Goal: Information Seeking & Learning: Learn about a topic

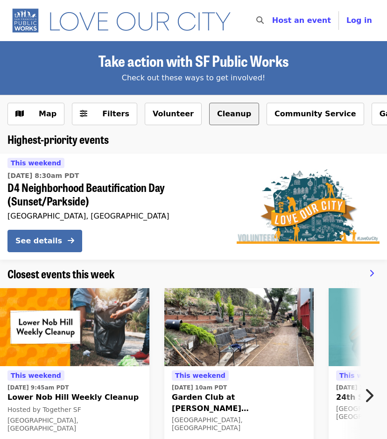
click at [226, 112] on button "Cleanup" at bounding box center [234, 114] width 50 height 22
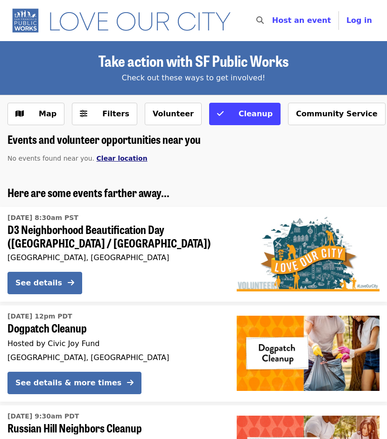
click at [107, 160] on span "Clear location" at bounding box center [122, 157] width 51 height 7
click at [110, 114] on span "Filters" at bounding box center [115, 113] width 27 height 9
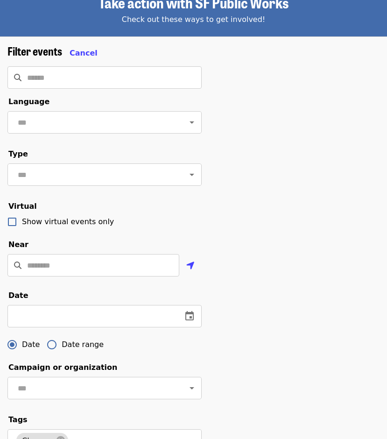
scroll to position [50, 0]
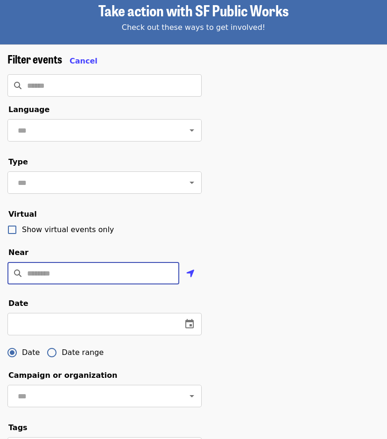
click at [34, 284] on input "Location" at bounding box center [103, 273] width 152 height 22
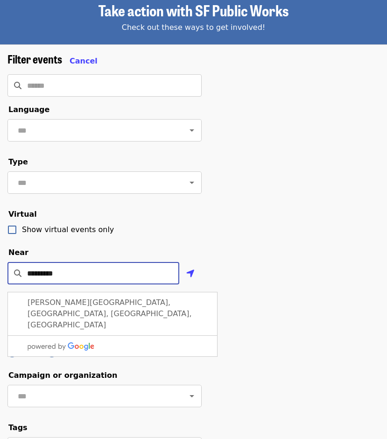
type input "**********"
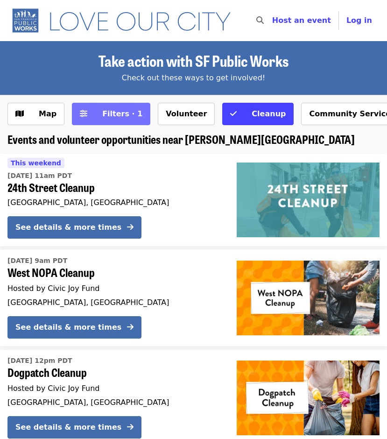
click at [112, 113] on span "Filters · 1" at bounding box center [122, 113] width 40 height 9
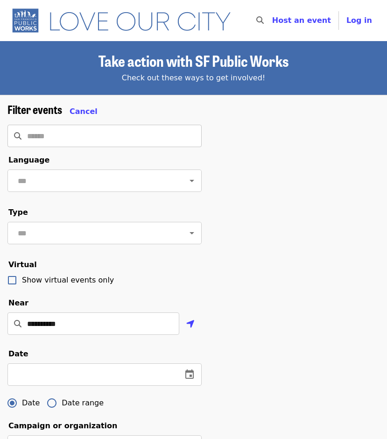
click at [22, 130] on div "​" at bounding box center [104, 136] width 194 height 22
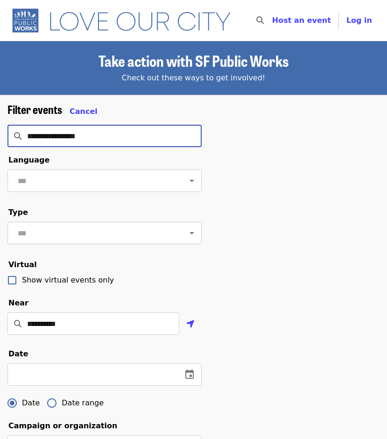
type input "**********"
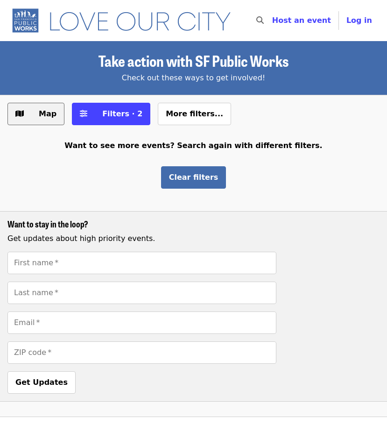
click at [46, 113] on span "Map" at bounding box center [48, 113] width 18 height 9
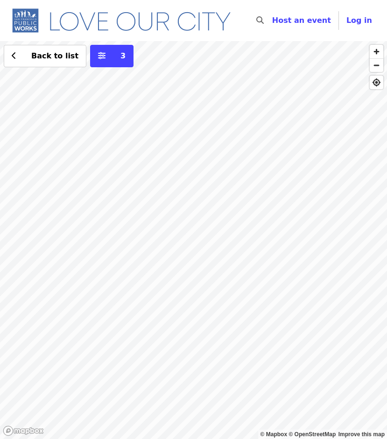
drag, startPoint x: 42, startPoint y: 191, endPoint x: 446, endPoint y: 209, distance: 404.4
click at [386, 209] on html "Skip to content ​ Host an event Host Log in © Mapbox © OpenStreetMap Improve th…" at bounding box center [193, 219] width 387 height 439
drag, startPoint x: 30, startPoint y: 221, endPoint x: 353, endPoint y: 224, distance: 323.4
click at [353, 224] on div "Back to list 3" at bounding box center [193, 240] width 387 height 398
drag, startPoint x: 57, startPoint y: 231, endPoint x: 446, endPoint y: 255, distance: 389.9
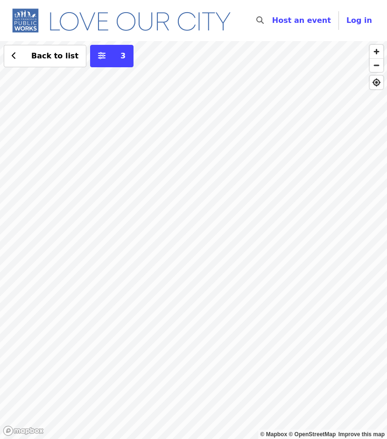
click at [386, 255] on html "Skip to content ​ Host an event Host Log in © Mapbox © OpenStreetMap Improve th…" at bounding box center [193, 219] width 387 height 439
drag, startPoint x: 42, startPoint y: 261, endPoint x: 446, endPoint y: 258, distance: 404.6
click at [386, 258] on html "Skip to content ​ Host an event Host Log in © Mapbox © OpenStreetMap Improve th…" at bounding box center [193, 219] width 387 height 439
drag, startPoint x: 70, startPoint y: 249, endPoint x: 446, endPoint y: 299, distance: 379.8
click at [386, 299] on html "Skip to content ​ Host an event Host Log in © Mapbox © OpenStreetMap Improve th…" at bounding box center [193, 219] width 387 height 439
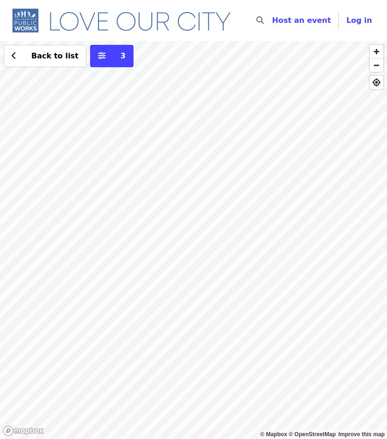
drag, startPoint x: 46, startPoint y: 274, endPoint x: 446, endPoint y: 251, distance: 400.6
click at [386, 251] on html "Skip to content ​ Host an event Host Log in © Mapbox © OpenStreetMap Improve th…" at bounding box center [193, 219] width 387 height 439
drag, startPoint x: 132, startPoint y: 265, endPoint x: 446, endPoint y: 342, distance: 323.6
click at [386, 342] on html "Skip to content ​ Host an event Host Log in © Mapbox © OpenStreetMap Improve th…" at bounding box center [193, 219] width 387 height 439
drag, startPoint x: 35, startPoint y: 224, endPoint x: 311, endPoint y: 222, distance: 275.3
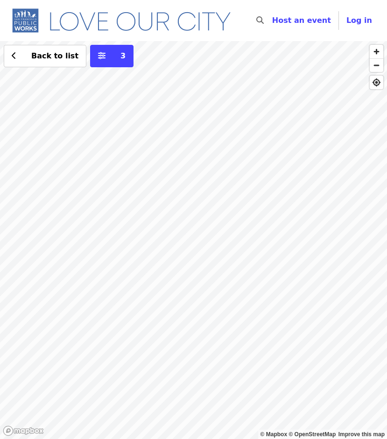
click at [311, 220] on div "Back to list 3" at bounding box center [193, 240] width 387 height 398
drag, startPoint x: 80, startPoint y: 293, endPoint x: 388, endPoint y: 239, distance: 313.1
click at [386, 239] on html "Skip to content ​ Host an event Host Log in © Mapbox © OpenStreetMap Improve th…" at bounding box center [193, 219] width 387 height 439
drag, startPoint x: 101, startPoint y: 247, endPoint x: 427, endPoint y: 251, distance: 326.6
click at [386, 251] on html "Skip to content ​ Host an event Host Log in © Mapbox © OpenStreetMap Improve th…" at bounding box center [193, 219] width 387 height 439
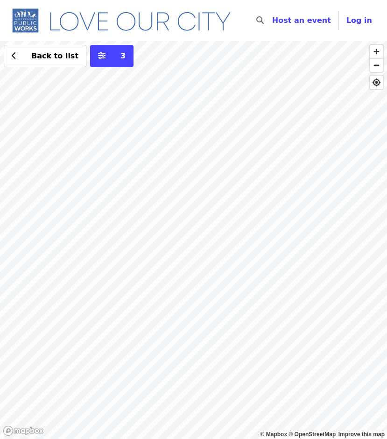
drag, startPoint x: 48, startPoint y: 272, endPoint x: 410, endPoint y: 262, distance: 362.2
click at [386, 262] on html "Skip to content ​ Host an event Host Log in © Mapbox © OpenStreetMap Improve th…" at bounding box center [193, 219] width 387 height 439
drag, startPoint x: 73, startPoint y: 250, endPoint x: 446, endPoint y: 314, distance: 378.8
click at [386, 314] on html "Skip to content ​ Host an event Host Log in © Mapbox © OpenStreetMap Improve th…" at bounding box center [193, 219] width 387 height 439
drag, startPoint x: 59, startPoint y: 262, endPoint x: 446, endPoint y: 326, distance: 392.1
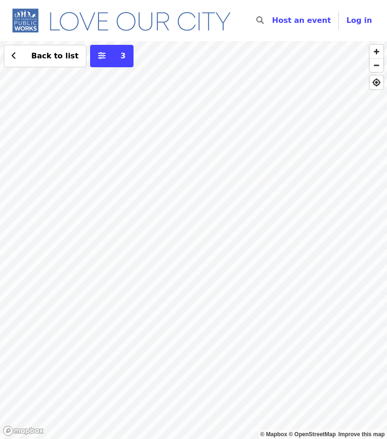
click at [386, 326] on html "Skip to content ​ Host an event Host Log in © Mapbox © OpenStreetMap Improve th…" at bounding box center [193, 219] width 387 height 439
drag, startPoint x: 79, startPoint y: 273, endPoint x: 446, endPoint y: 287, distance: 367.0
click at [386, 287] on html "Skip to content ​ Host an event Host Log in © Mapbox © OpenStreetMap Improve th…" at bounding box center [193, 219] width 387 height 439
drag, startPoint x: 316, startPoint y: 348, endPoint x: 207, endPoint y: 123, distance: 250.2
click at [207, 123] on div "Back to list 3" at bounding box center [193, 240] width 387 height 398
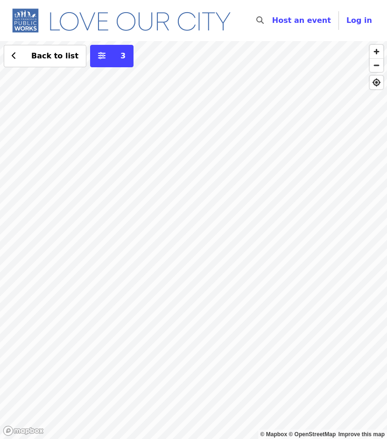
click at [125, 216] on div "Back to list 3" at bounding box center [193, 240] width 387 height 398
click at [130, 214] on div "Back to list 3" at bounding box center [193, 240] width 387 height 398
click at [104, 183] on div "Back to list 3" at bounding box center [193, 240] width 387 height 398
click at [117, 185] on div "Back to list 3" at bounding box center [193, 240] width 387 height 398
click at [51, 57] on span "Back to list" at bounding box center [54, 55] width 47 height 9
